Goal: Information Seeking & Learning: Understand process/instructions

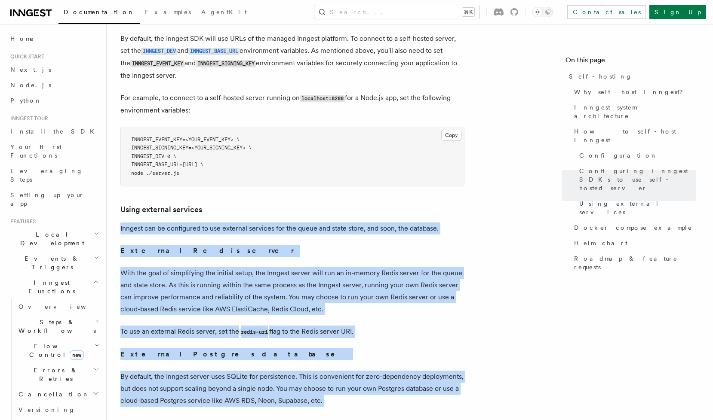
drag, startPoint x: 340, startPoint y: 59, endPoint x: 459, endPoint y: 254, distance: 228.2
drag, startPoint x: 458, startPoint y: 259, endPoint x: 242, endPoint y: 36, distance: 310.7
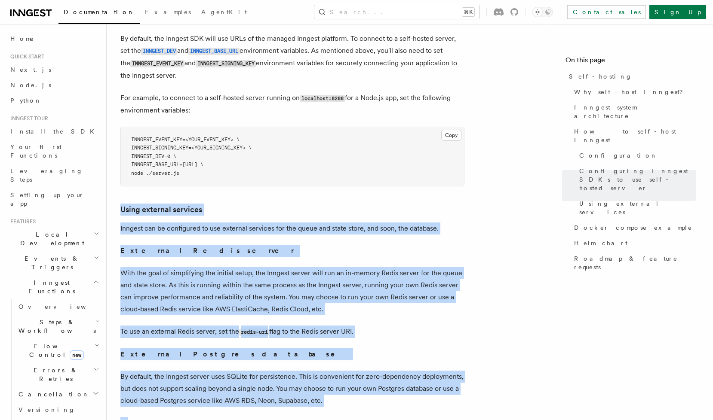
drag, startPoint x: 242, startPoint y: 36, endPoint x: 436, endPoint y: 251, distance: 289.7
drag, startPoint x: 437, startPoint y: 254, endPoint x: 117, endPoint y: 44, distance: 383.0
click at [117, 206] on div at bounding box center [111, 210] width 17 height 9
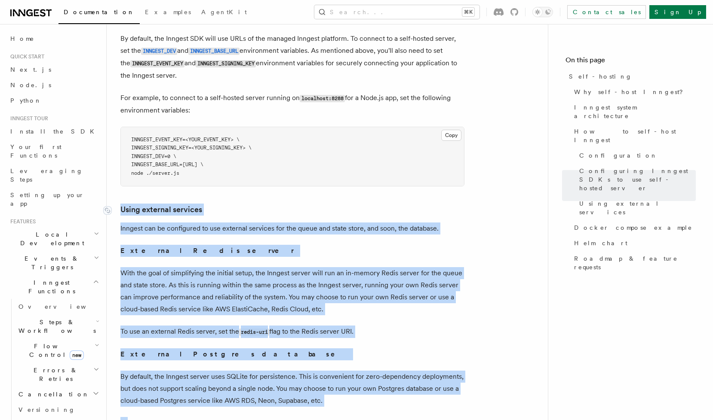
scroll to position [1824, 0]
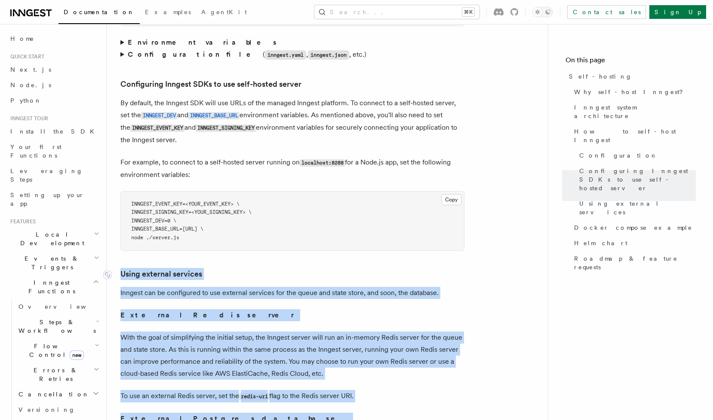
click at [124, 268] on link "Using external services" at bounding box center [161, 274] width 82 height 12
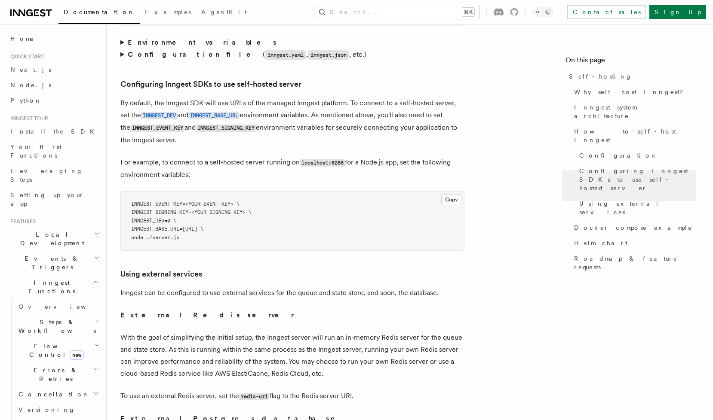
drag, startPoint x: 383, startPoint y: 65, endPoint x: 450, endPoint y: 266, distance: 211.2
click at [450, 266] on article "Platform Deployment Self-hosting Self-hosting support for Inngest is supported …" at bounding box center [326, 51] width 413 height 3674
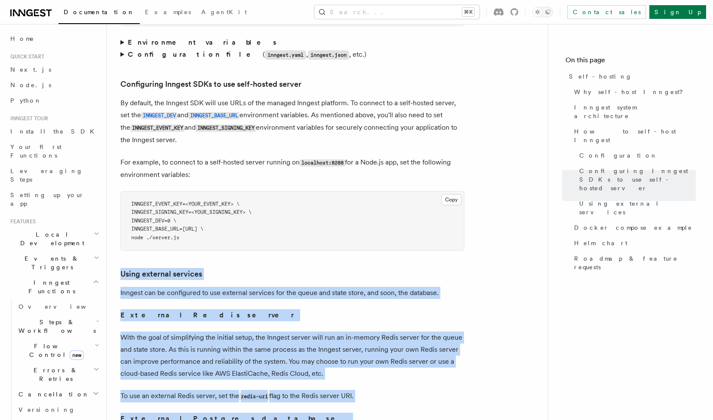
drag, startPoint x: 450, startPoint y: 266, endPoint x: 374, endPoint y: 43, distance: 234.7
click at [374, 39] on article "Platform Deployment Self-hosting Self-hosting support for Inngest is supported …" at bounding box center [326, 51] width 413 height 3674
click at [375, 57] on article "Platform Deployment Self-hosting Self-hosting support for Inngest is supported …" at bounding box center [326, 51] width 413 height 3674
drag, startPoint x: 411, startPoint y: 128, endPoint x: 447, endPoint y: 268, distance: 145.1
click at [447, 269] on article "Platform Deployment Self-hosting Self-hosting support for Inngest is supported …" at bounding box center [326, 51] width 413 height 3674
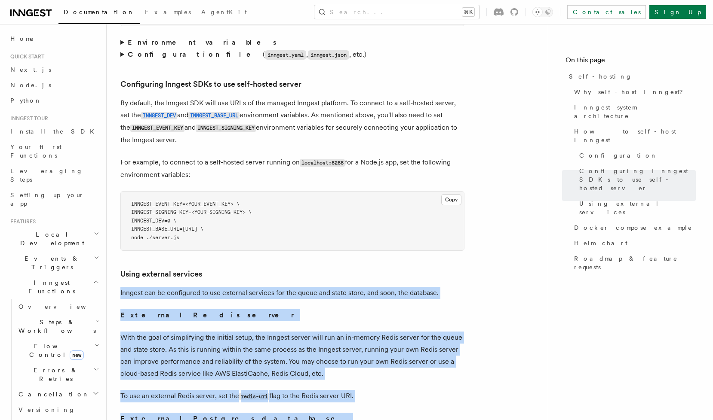
click at [447, 268] on article "Platform Deployment Self-hosting Self-hosting support for Inngest is supported …" at bounding box center [326, 51] width 413 height 3674
